Goal: Information Seeking & Learning: Learn about a topic

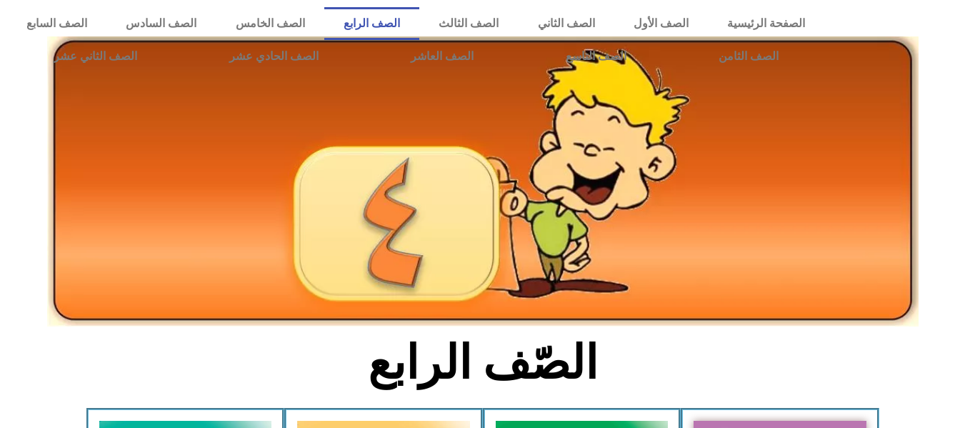
scroll to position [786, 0]
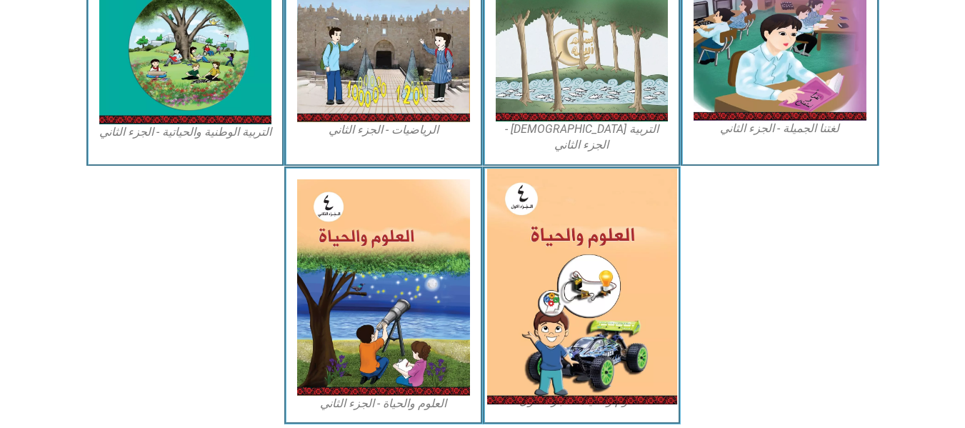
click at [574, 264] on img at bounding box center [582, 287] width 190 height 236
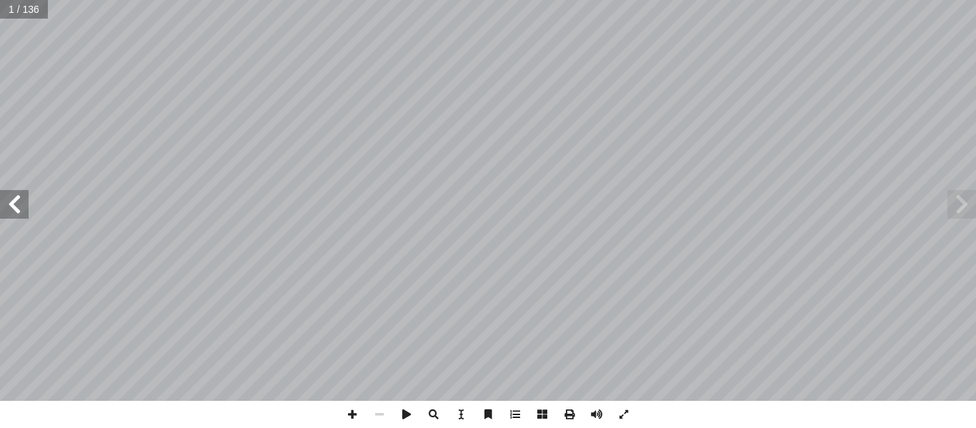
click at [24, 204] on span at bounding box center [14, 204] width 29 height 29
click at [19, 197] on span at bounding box center [14, 204] width 29 height 29
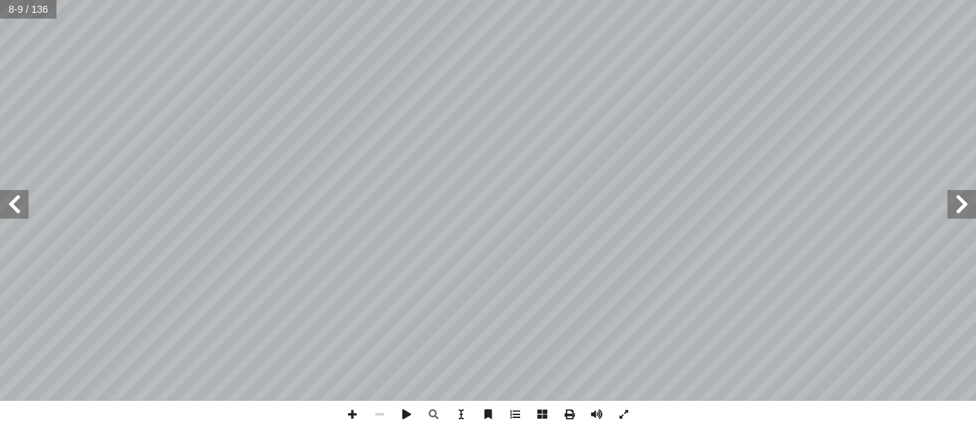
click at [16, 212] on span at bounding box center [14, 204] width 29 height 29
click at [340, 410] on span at bounding box center [352, 414] width 27 height 27
click at [349, 410] on span at bounding box center [352, 414] width 27 height 27
click at [382, 412] on span at bounding box center [379, 414] width 27 height 27
click at [347, 409] on span at bounding box center [352, 414] width 27 height 27
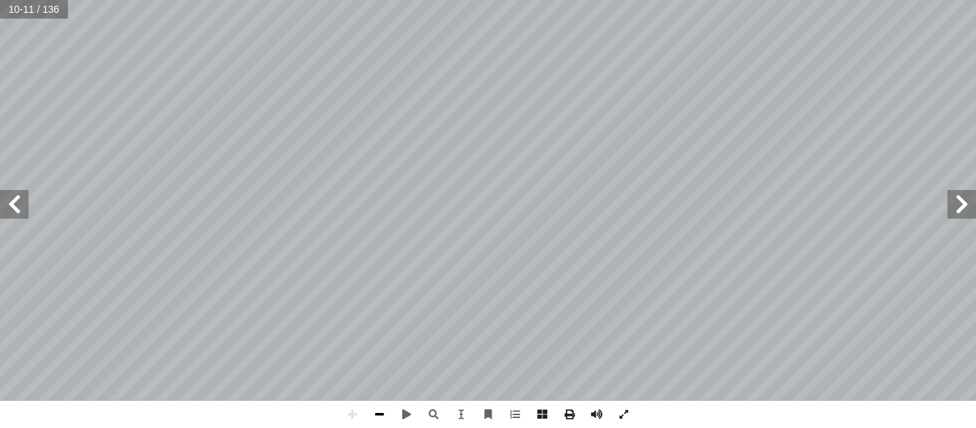
click at [381, 417] on span at bounding box center [379, 414] width 27 height 27
click at [352, 414] on span at bounding box center [352, 414] width 27 height 27
